Goal: Use online tool/utility: Utilize a website feature to perform a specific function

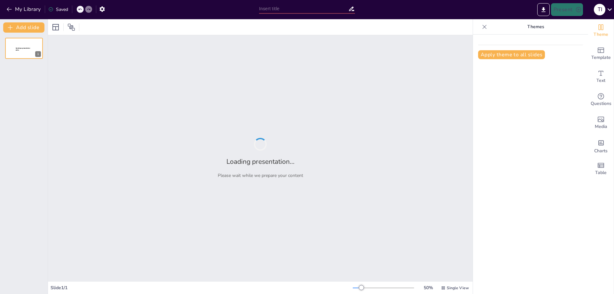
type input "Casa de Abismos Secretos: Un Viaje al Corazón del Terror Psicológico"
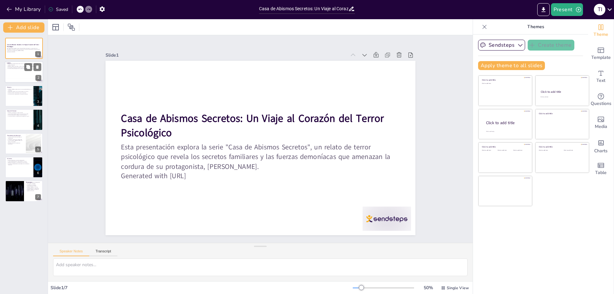
click at [15, 75] on div at bounding box center [24, 72] width 38 height 22
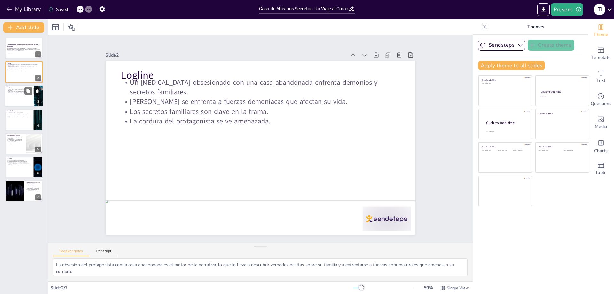
click at [20, 99] on div at bounding box center [24, 96] width 38 height 22
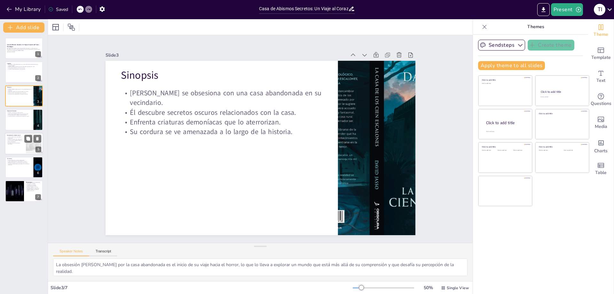
click at [14, 147] on div at bounding box center [24, 144] width 38 height 22
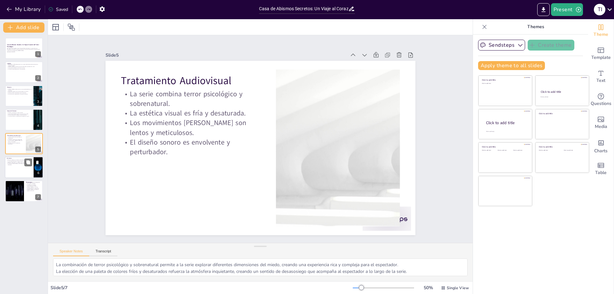
click at [19, 167] on div at bounding box center [24, 167] width 38 height 22
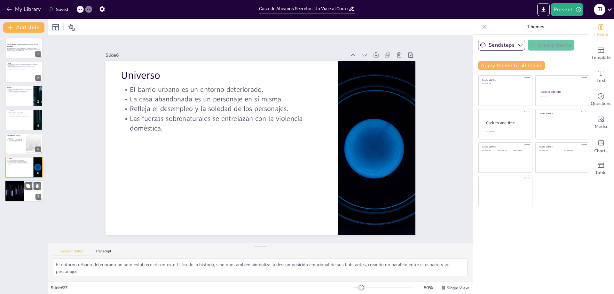
click at [14, 191] on div at bounding box center [14, 191] width 38 height 22
type textarea "[PERSON_NAME], como protagonista, representa la [MEDICAL_DATA] interna entre la…"
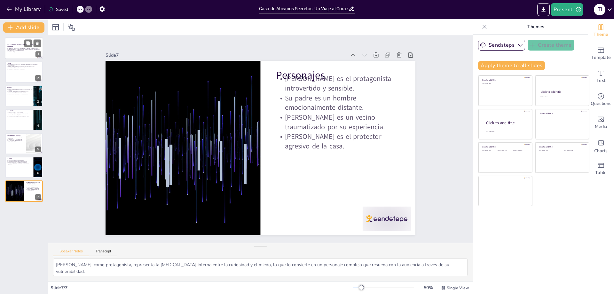
click at [13, 50] on p "Esta presentación explora la serie "Casa de Abismos Secretos", un relato de ter…" at bounding box center [24, 50] width 35 height 4
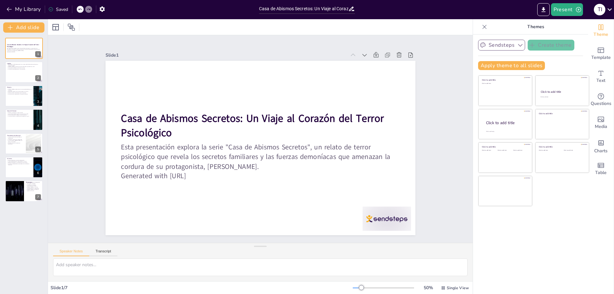
click at [507, 45] on button "Sendsteps" at bounding box center [501, 45] width 47 height 11
